Goal: Task Accomplishment & Management: Complete application form

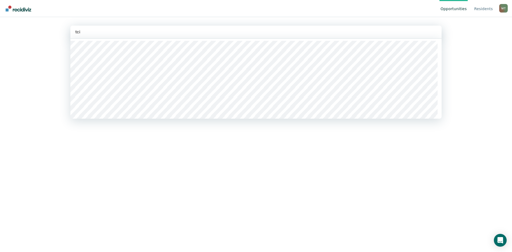
type input "tcix"
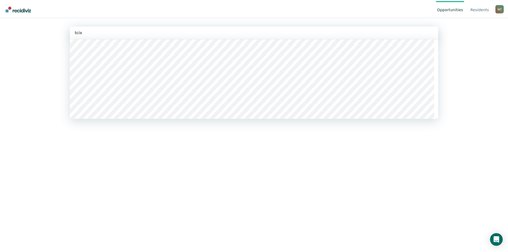
scroll to position [27, 0]
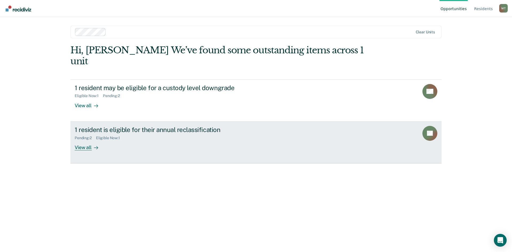
click at [84, 140] on div "View all" at bounding box center [90, 145] width 30 height 10
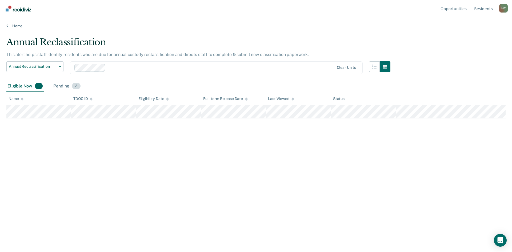
click at [58, 85] on div "Pending 2" at bounding box center [66, 87] width 29 height 12
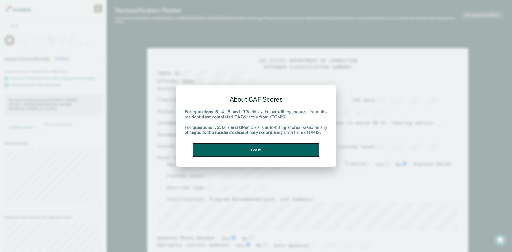
click at [280, 150] on button "Got it" at bounding box center [256, 149] width 126 height 13
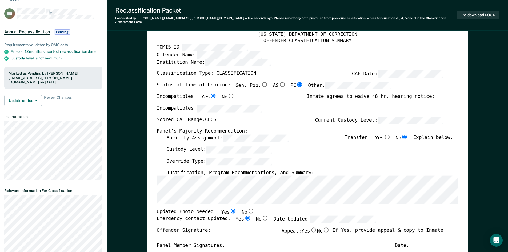
scroll to position [0, 15]
type textarea "x"
click at [301, 159] on div "Override Type:" at bounding box center [309, 164] width 286 height 12
drag, startPoint x: 247, startPoint y: 162, endPoint x: 348, endPoint y: 157, distance: 100.6
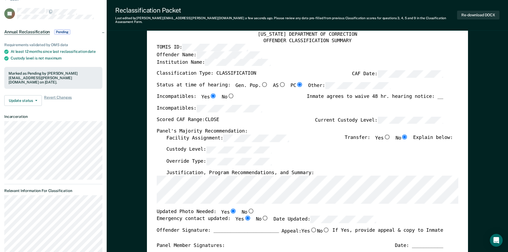
click at [348, 158] on div "Override Type:" at bounding box center [309, 164] width 286 height 12
drag, startPoint x: 327, startPoint y: 154, endPoint x: 322, endPoint y: 153, distance: 4.7
click at [325, 154] on div "Custody Level:" at bounding box center [309, 152] width 286 height 12
